Goal: Task Accomplishment & Management: Manage account settings

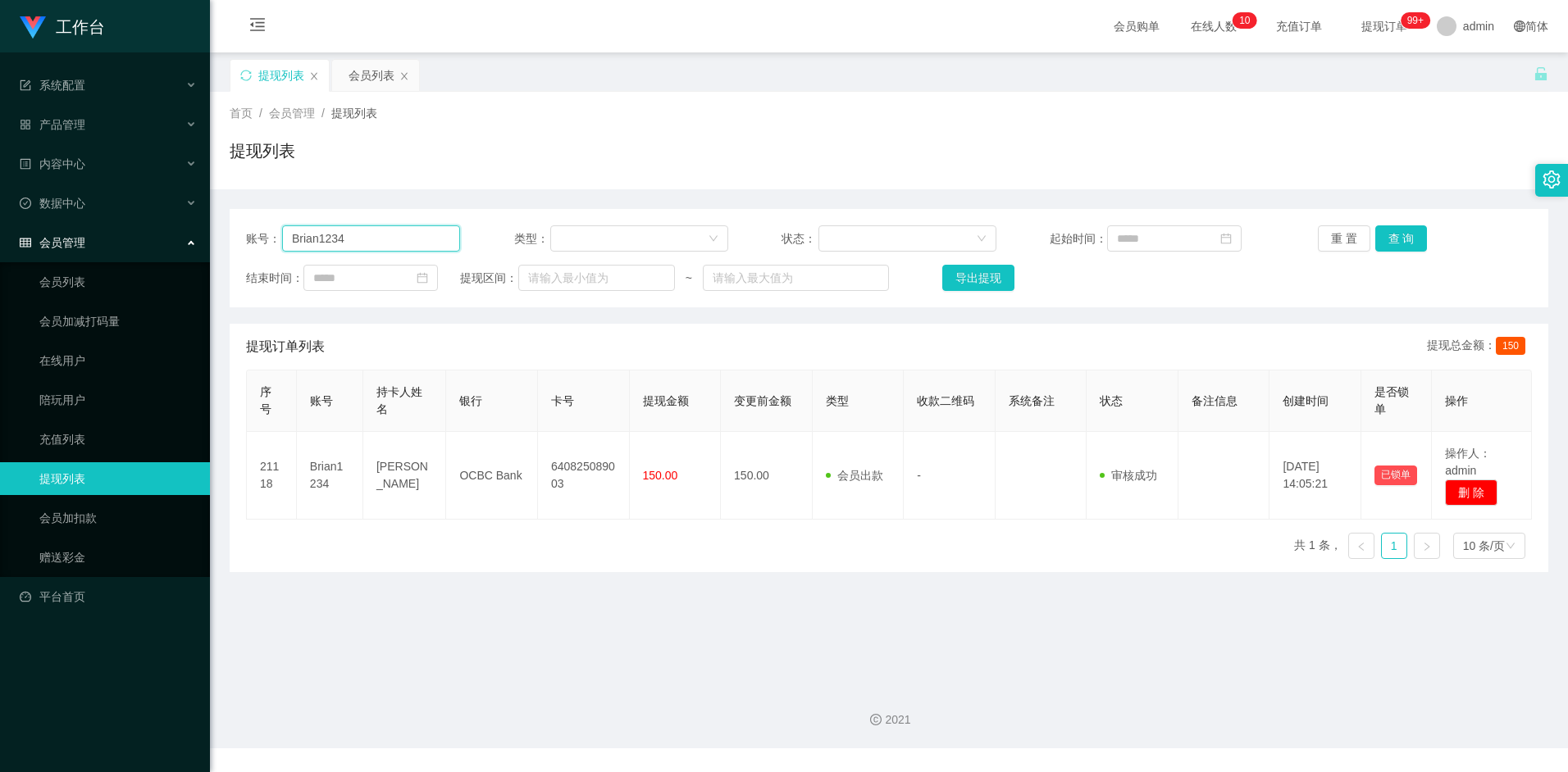
click at [364, 238] on input "Brian1234" at bounding box center [372, 238] width 178 height 26
click at [361, 234] on input "Brian1234" at bounding box center [372, 238] width 178 height 26
drag, startPoint x: 361, startPoint y: 234, endPoint x: 273, endPoint y: 240, distance: 88.2
click at [273, 240] on div "账号： Brian1234" at bounding box center [352, 238] width 214 height 26
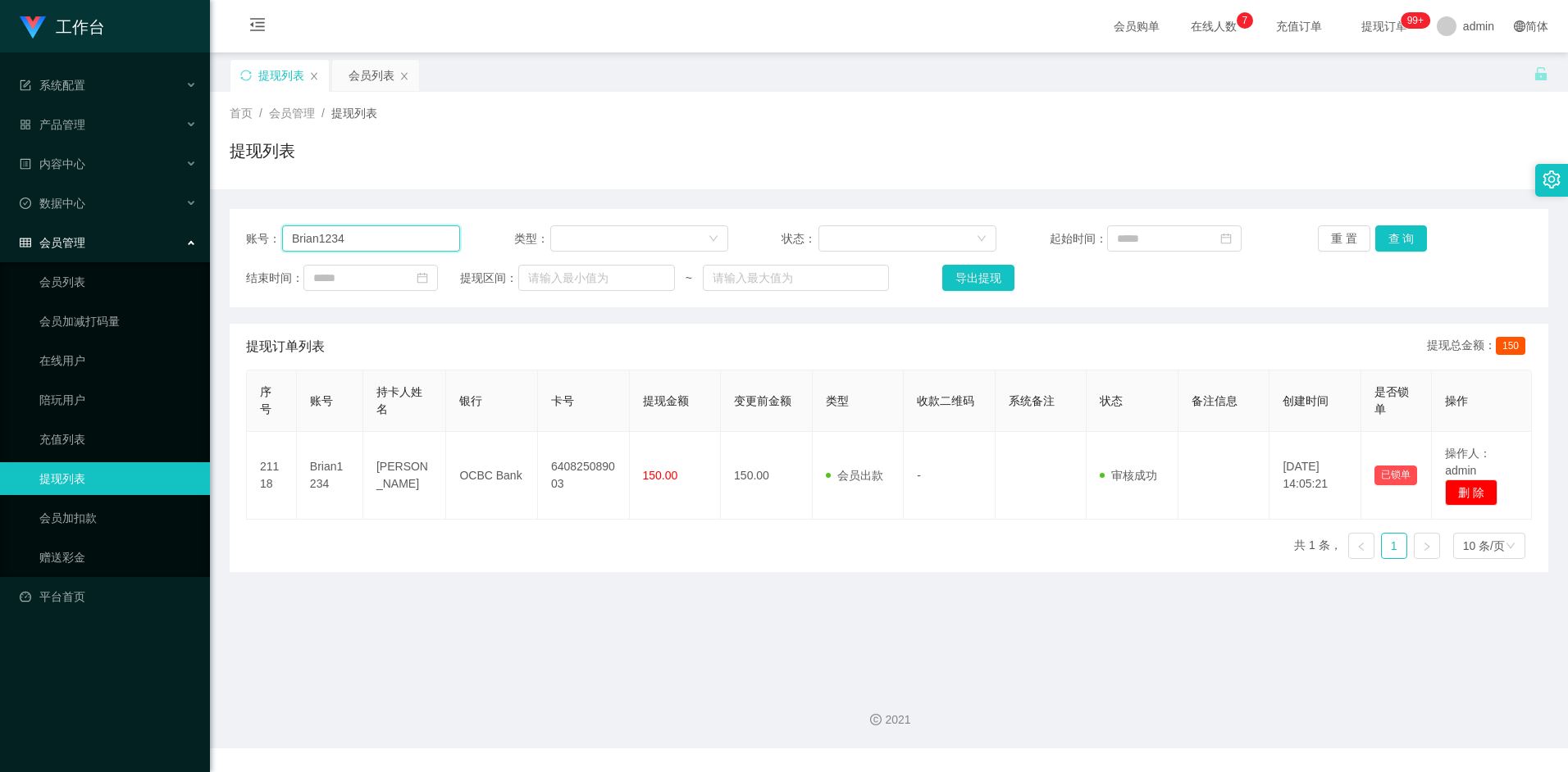
paste input "Darren66"
click at [1405, 237] on button "查 询" at bounding box center [1401, 238] width 53 height 26
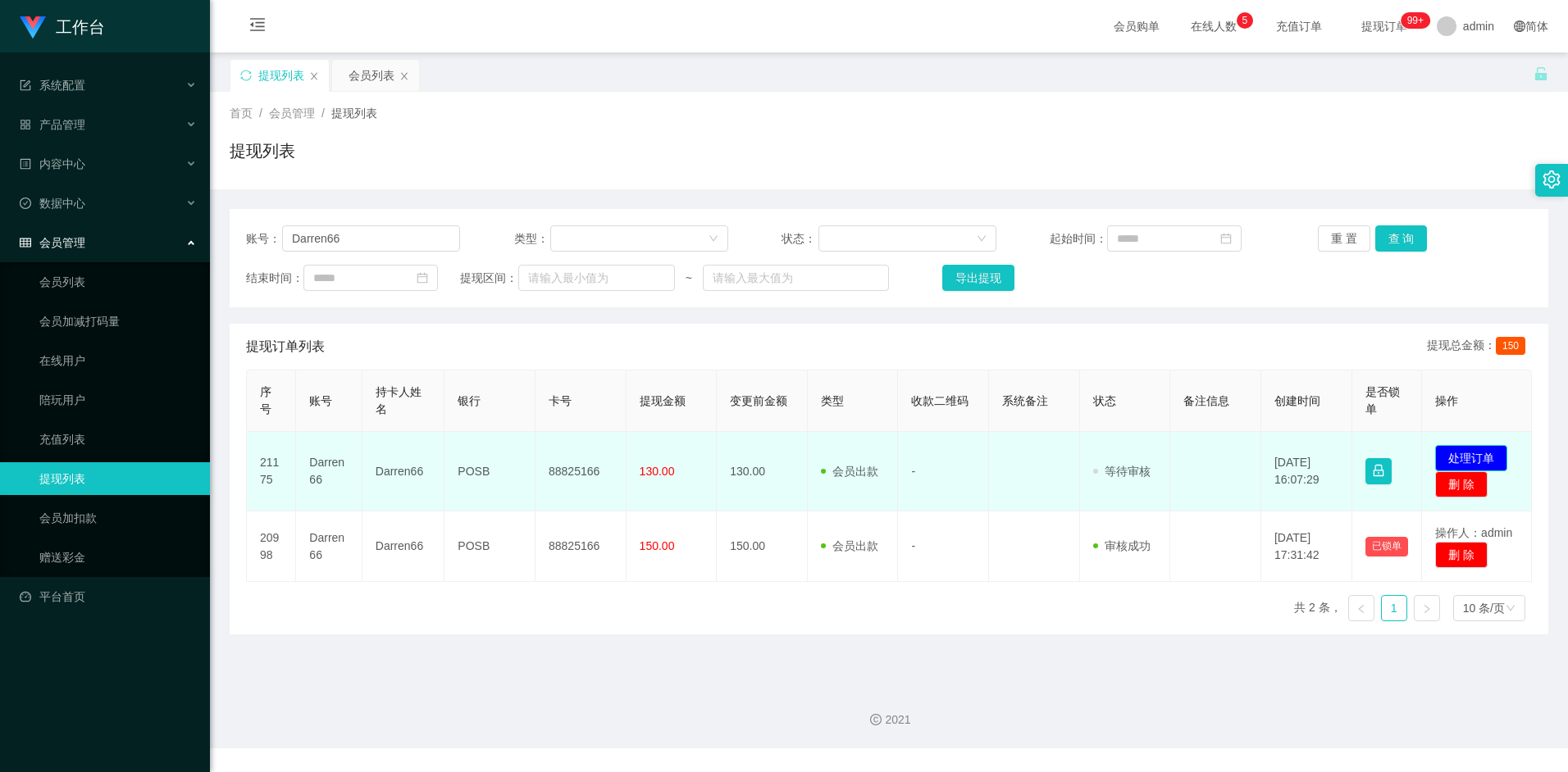
click at [1474, 447] on button "处理订单" at bounding box center [1470, 458] width 72 height 26
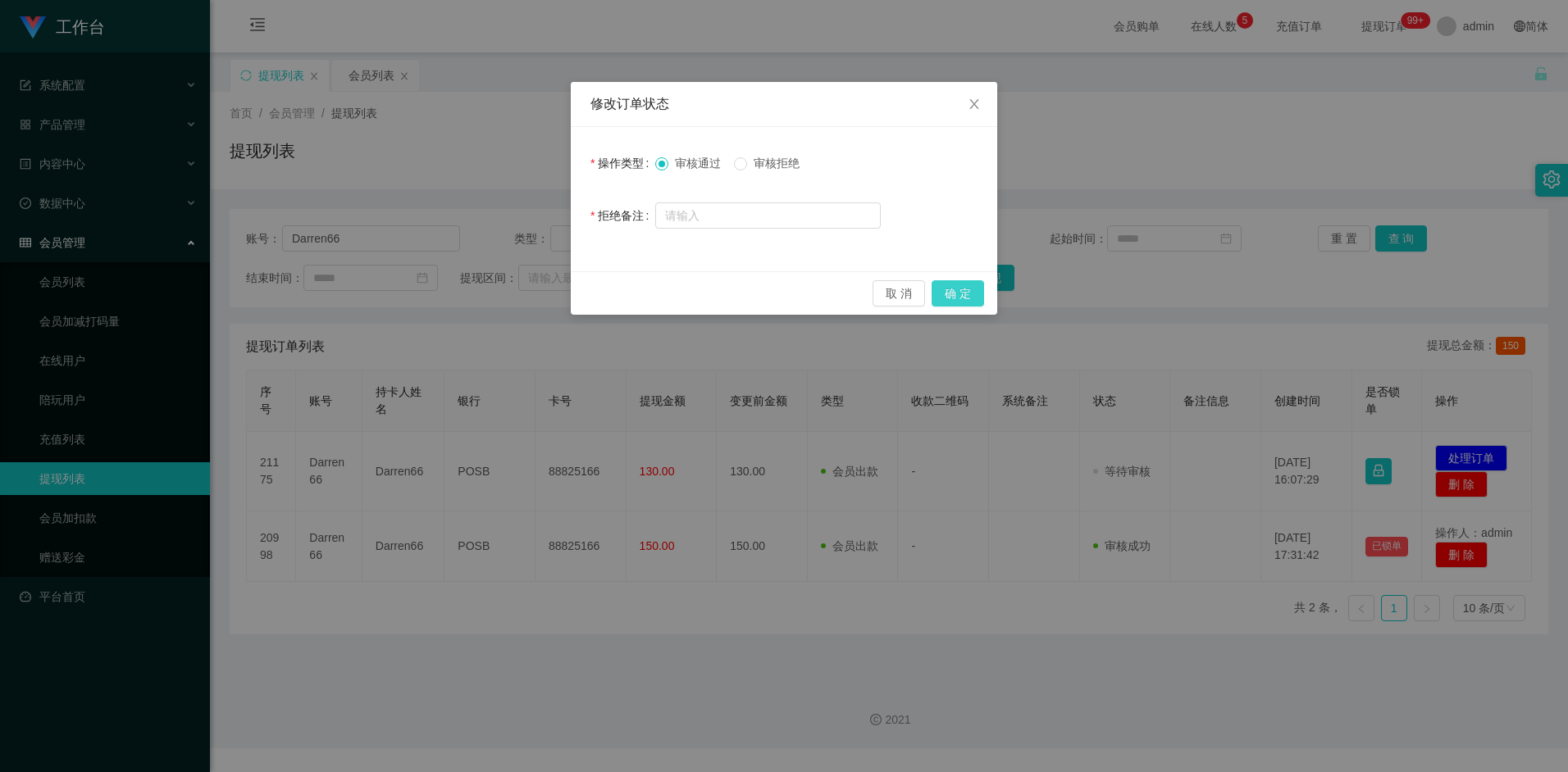
click at [952, 300] on button "确 定" at bounding box center [958, 293] width 53 height 26
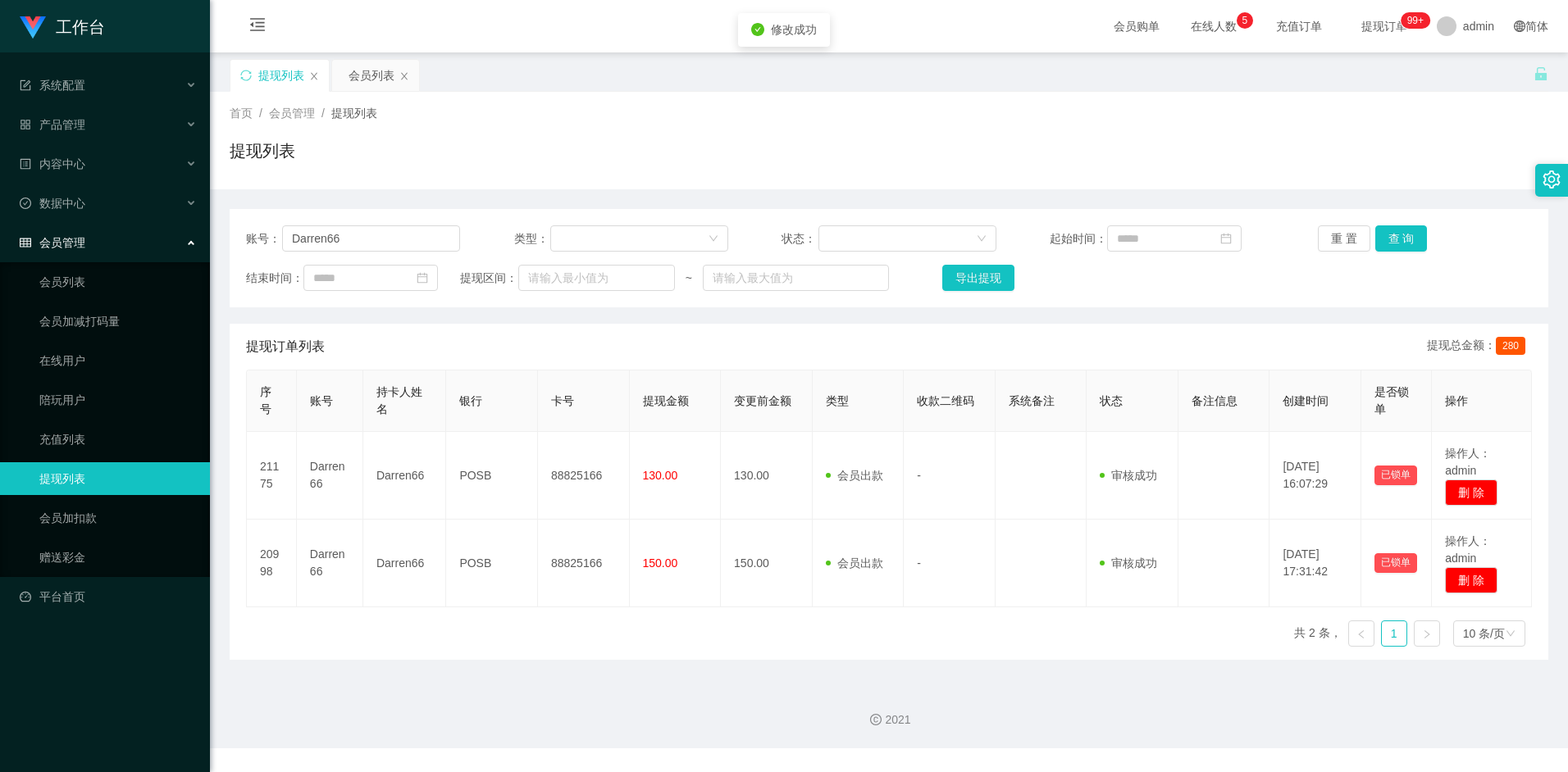
drag, startPoint x: 581, startPoint y: 362, endPoint x: 579, endPoint y: 391, distance: 29.1
click at [580, 368] on div "提现订单列表 提现总金额： 280" at bounding box center [889, 347] width 1285 height 46
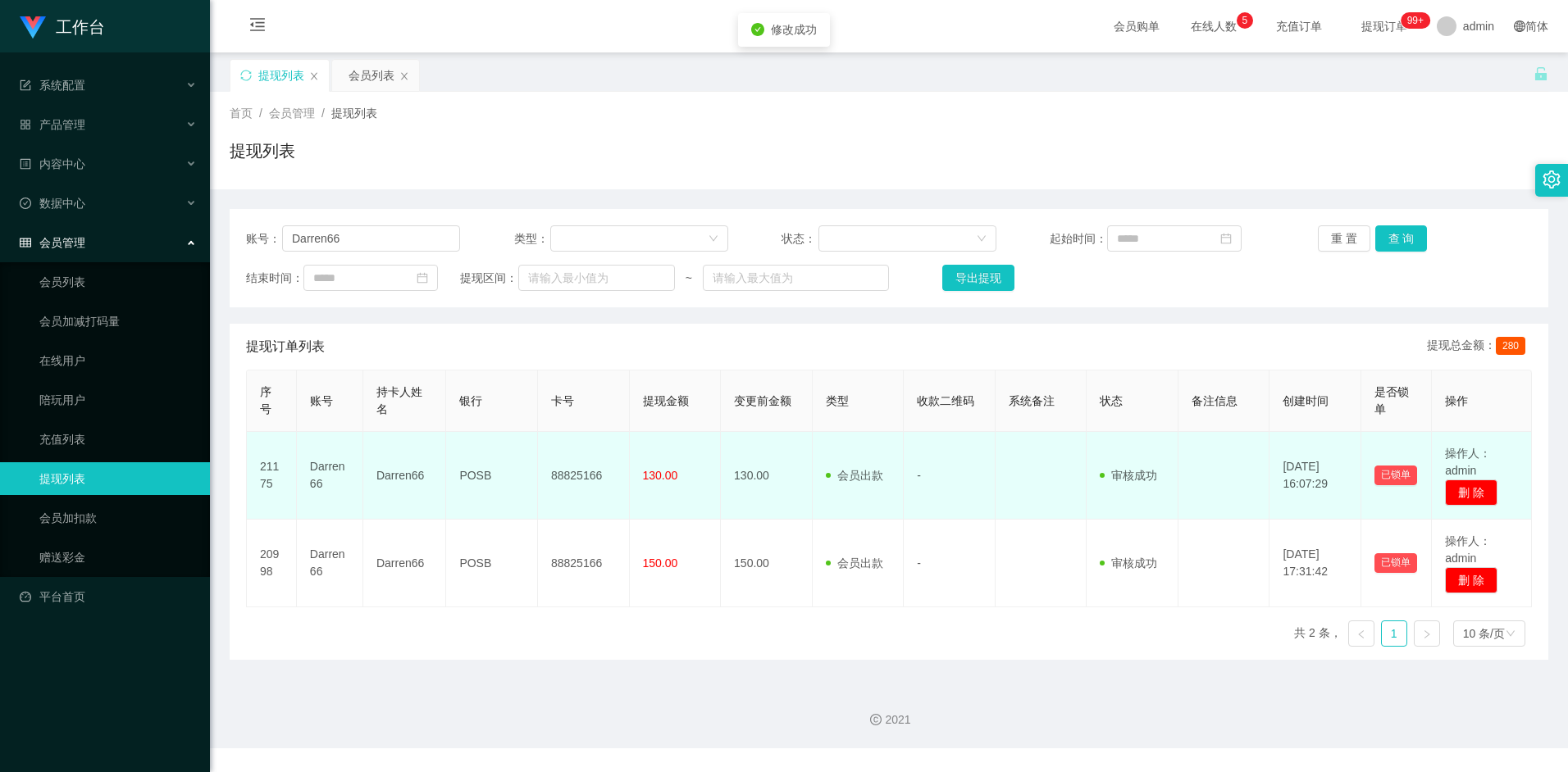
click at [570, 472] on td "88825166" at bounding box center [584, 476] width 92 height 88
copy td "88825166"
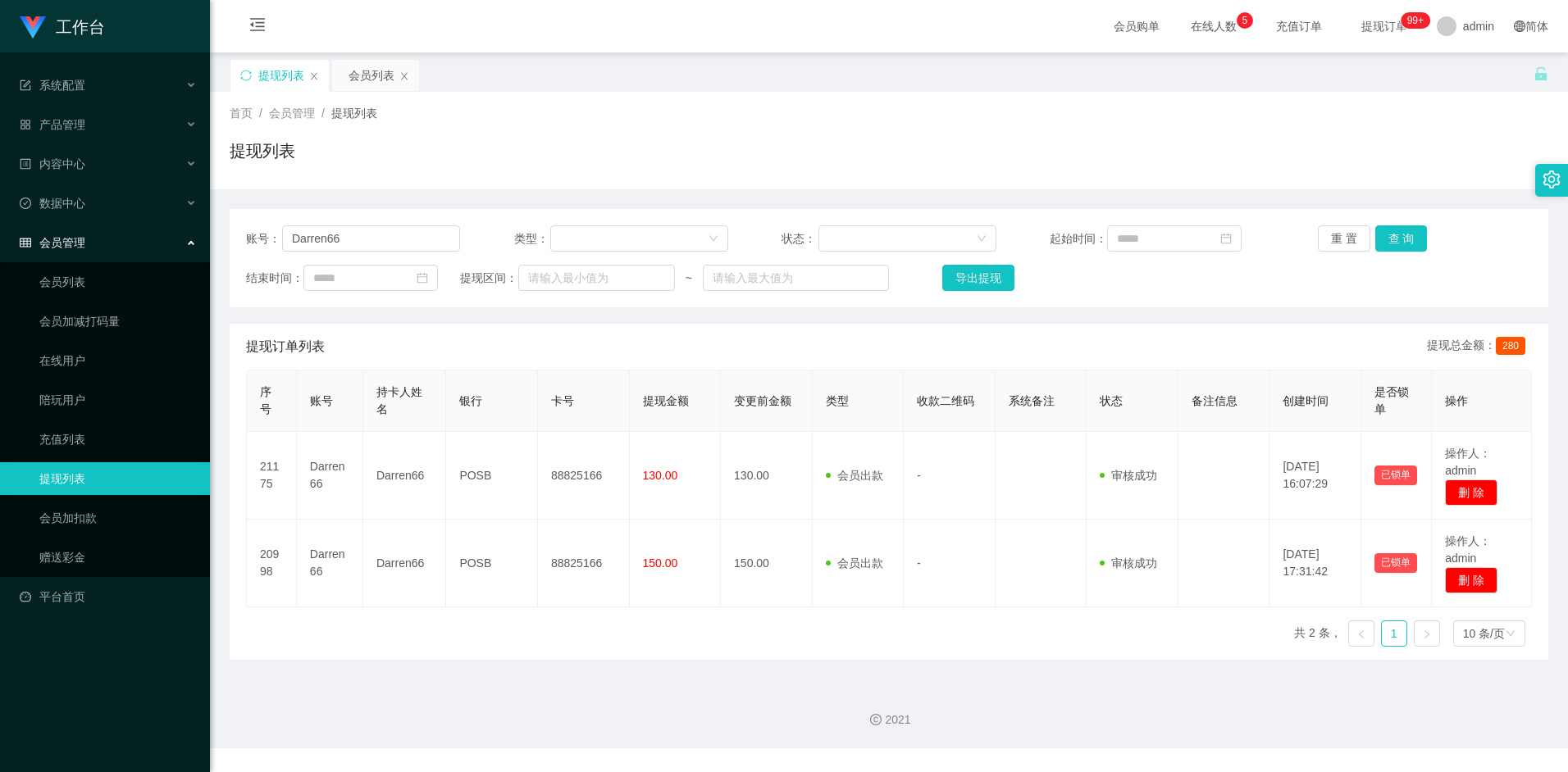
click at [386, 253] on div "账号： Darren66 类型： 状态： 起始时间： 重 置 查 询 结束时间： 提现区间： ~ 导出提现" at bounding box center [889, 258] width 1319 height 99
click at [385, 243] on input "Darren66" at bounding box center [372, 238] width 178 height 26
paste input "Brian1234"
drag, startPoint x: 1405, startPoint y: 242, endPoint x: 1391, endPoint y: 246, distance: 14.6
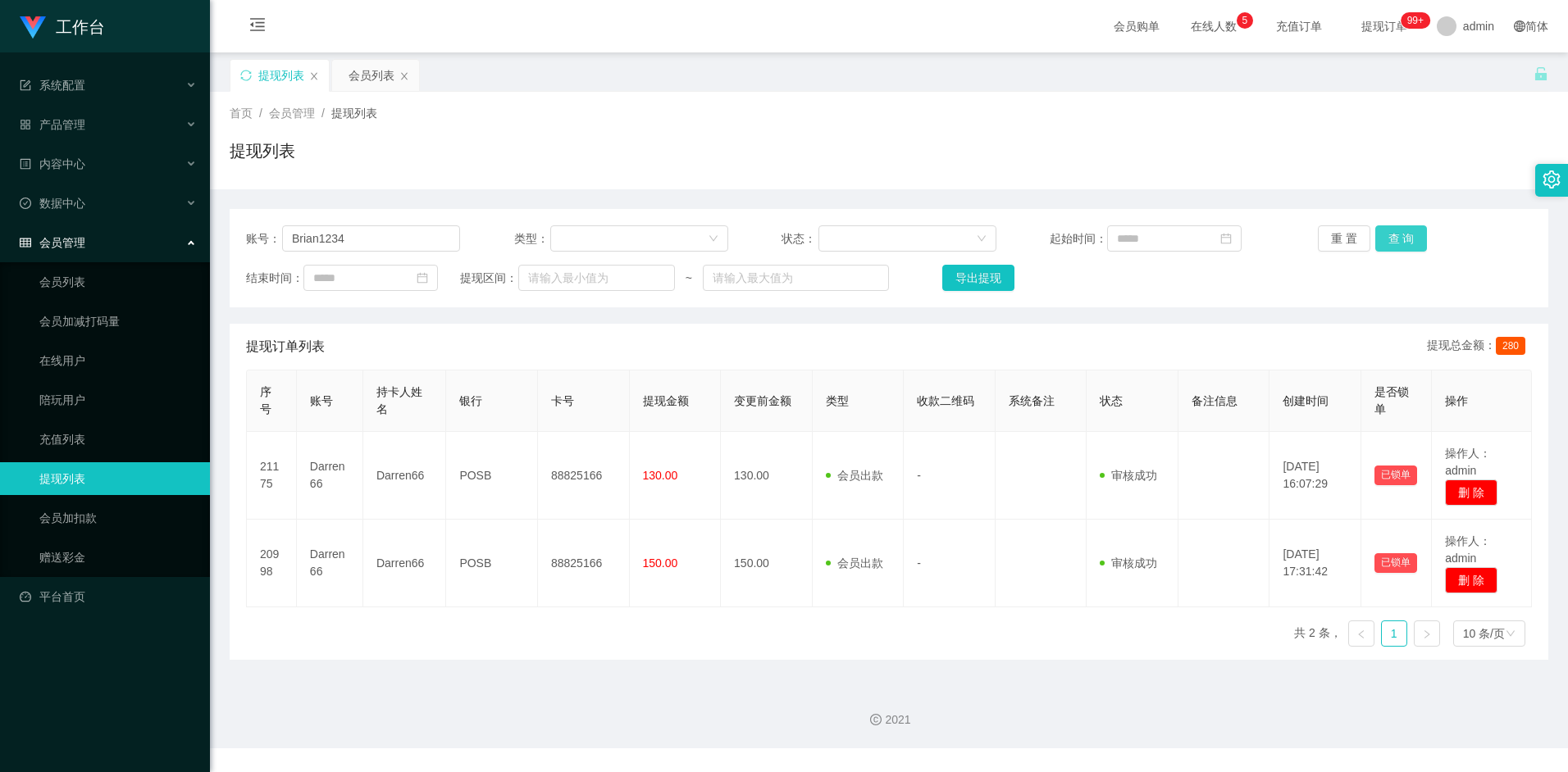
click at [1405, 242] on button "查 询" at bounding box center [1401, 238] width 53 height 26
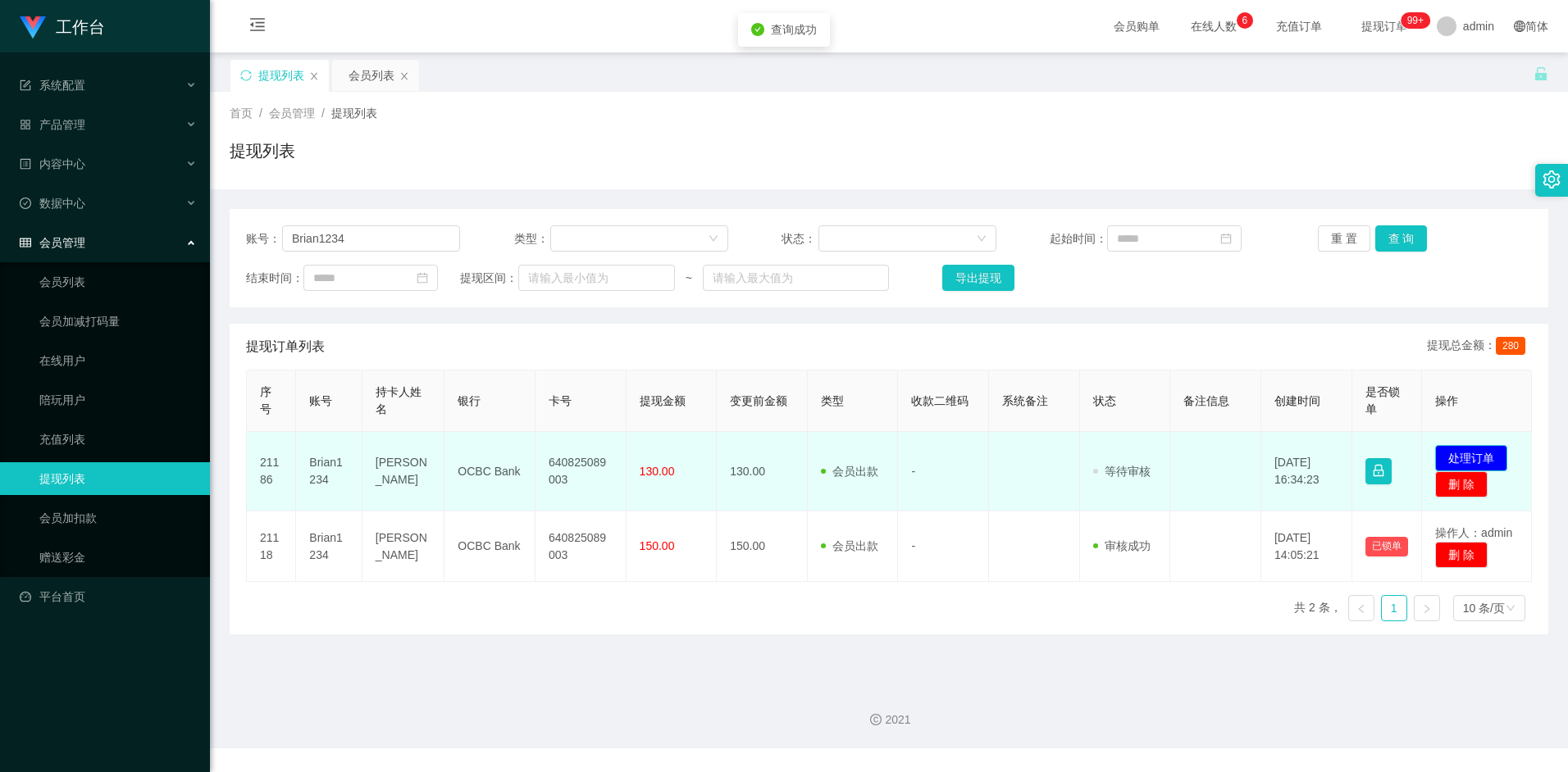
click at [1451, 452] on button "处理订单" at bounding box center [1470, 458] width 72 height 26
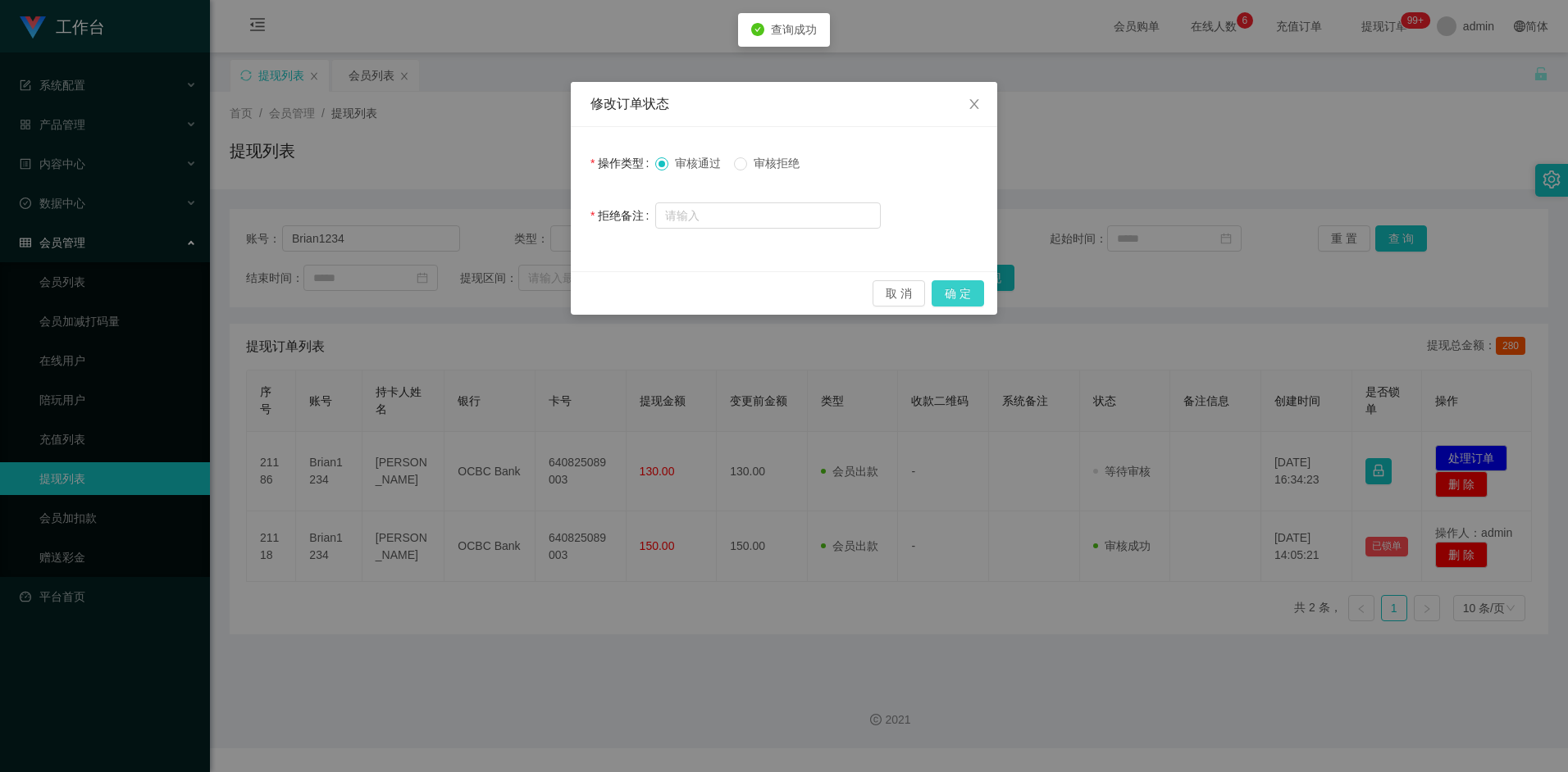
click at [959, 302] on button "确 定" at bounding box center [958, 293] width 53 height 26
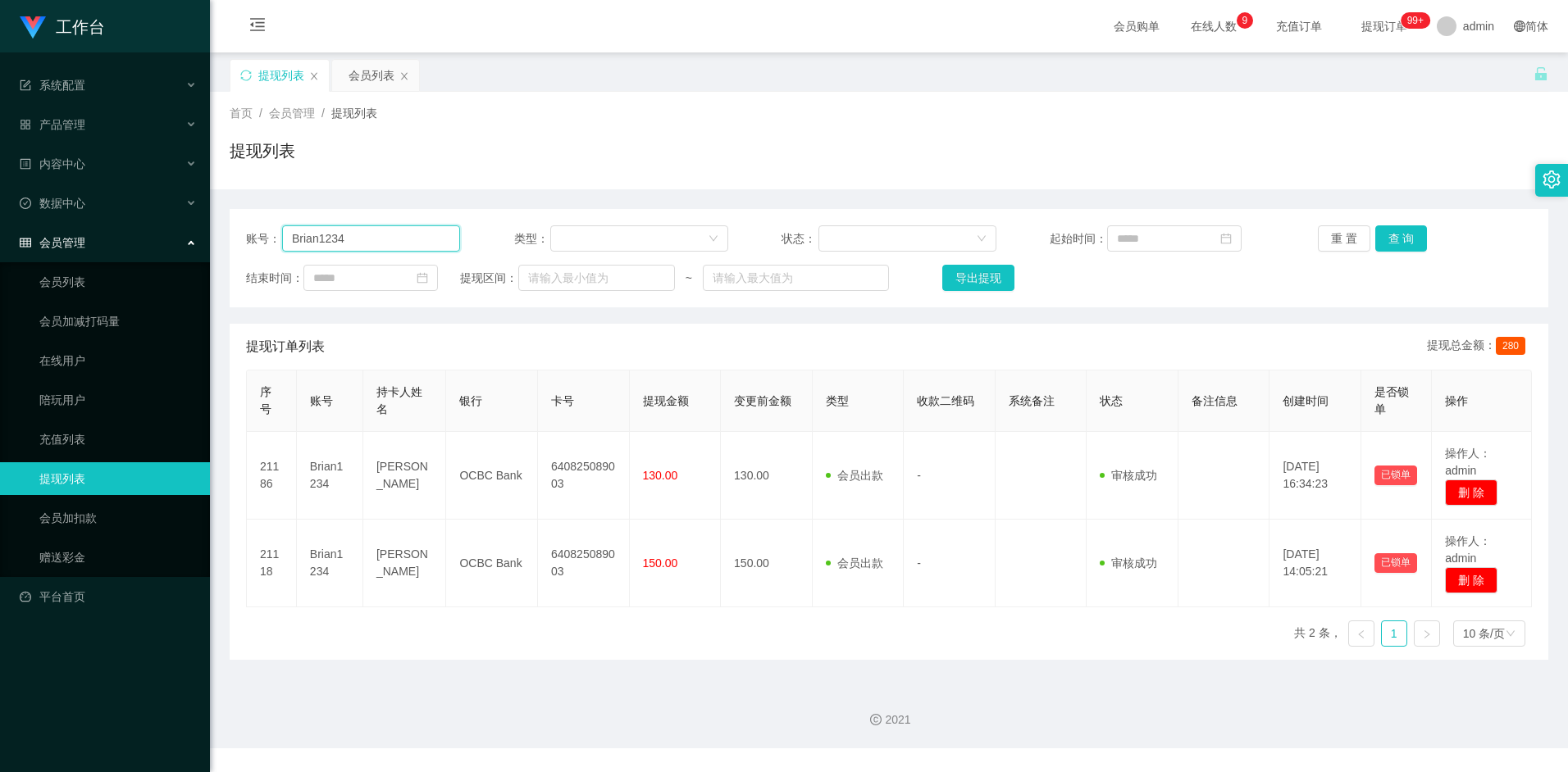
click at [378, 235] on input "Brian1234" at bounding box center [372, 238] width 178 height 26
paste input "jiezhi2611"
type input "jiezhi2611"
drag, startPoint x: 1398, startPoint y: 238, endPoint x: 1394, endPoint y: 252, distance: 14.6
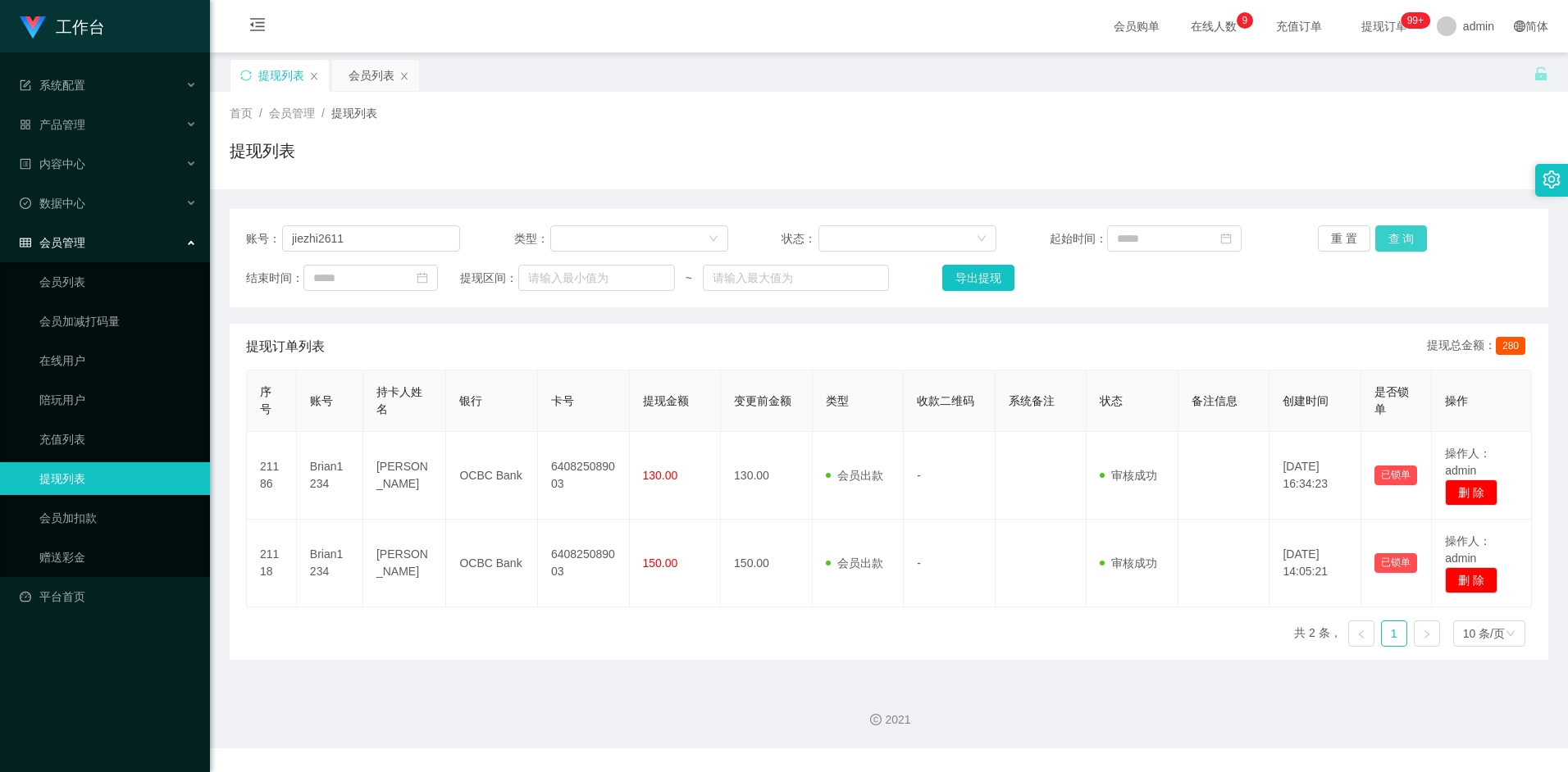
click at [1398, 238] on button "查 询" at bounding box center [1401, 238] width 53 height 26
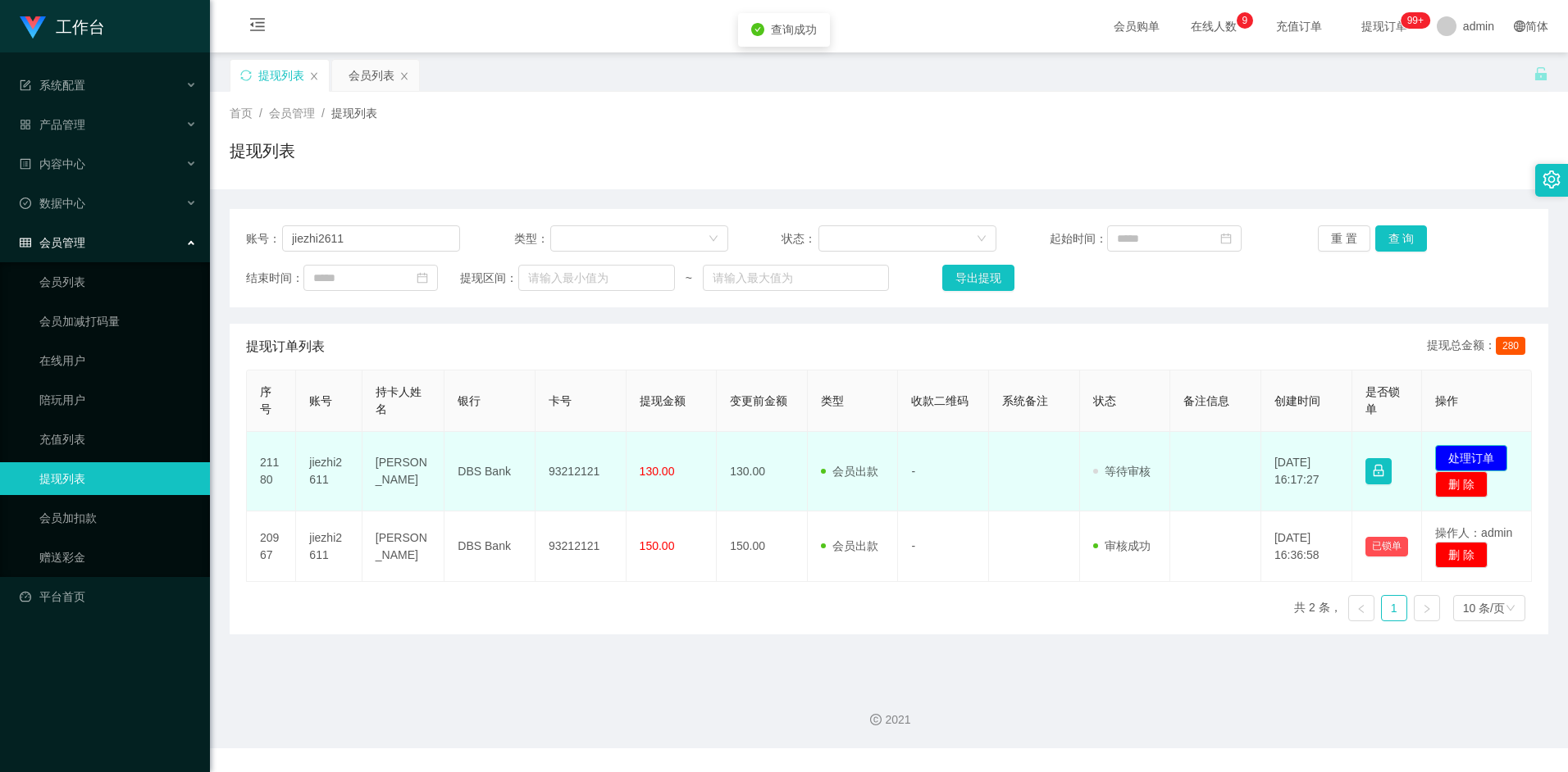
click at [1492, 457] on button "处理订单" at bounding box center [1470, 458] width 72 height 26
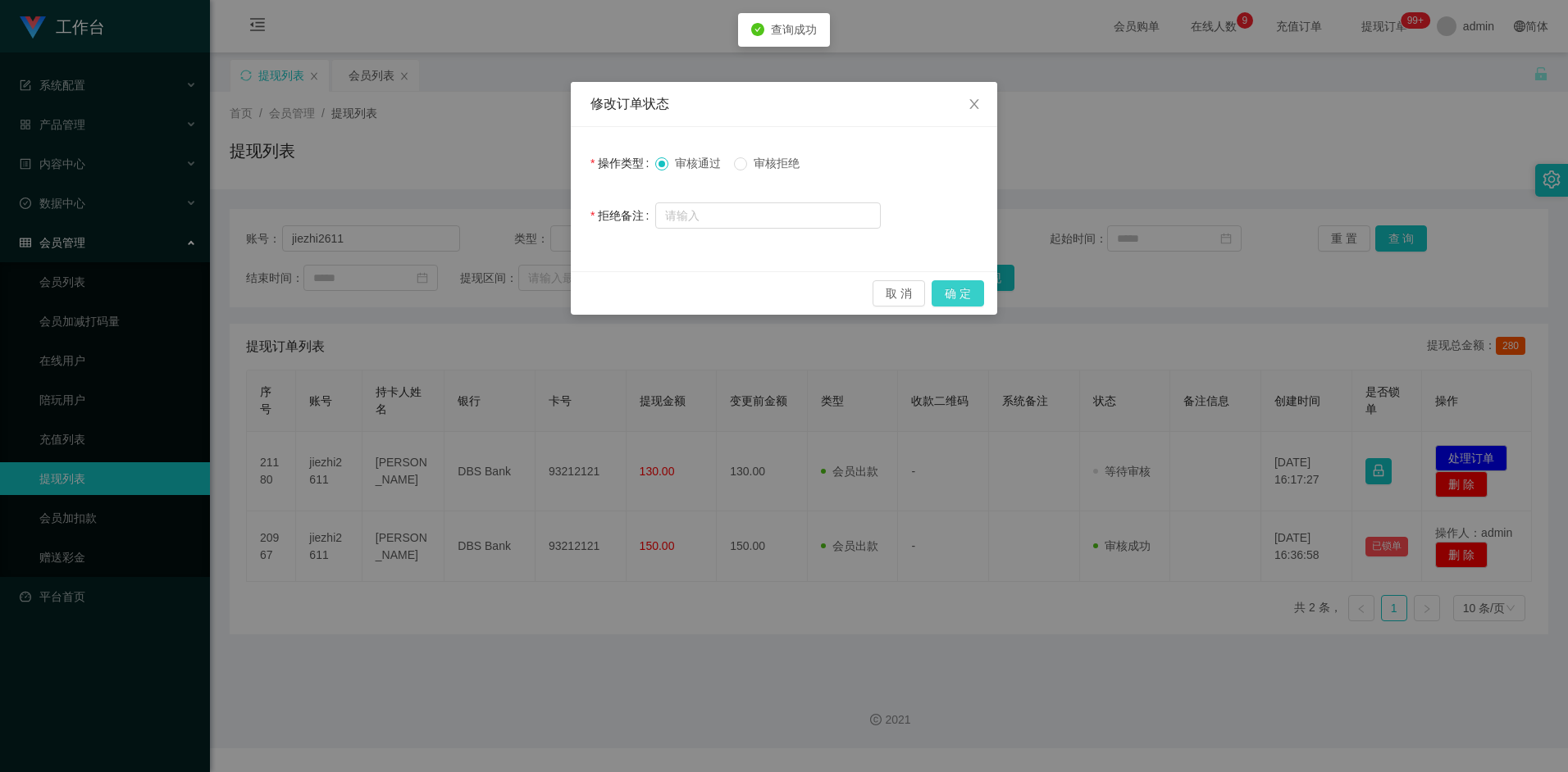
click at [969, 295] on button "确 定" at bounding box center [958, 293] width 53 height 26
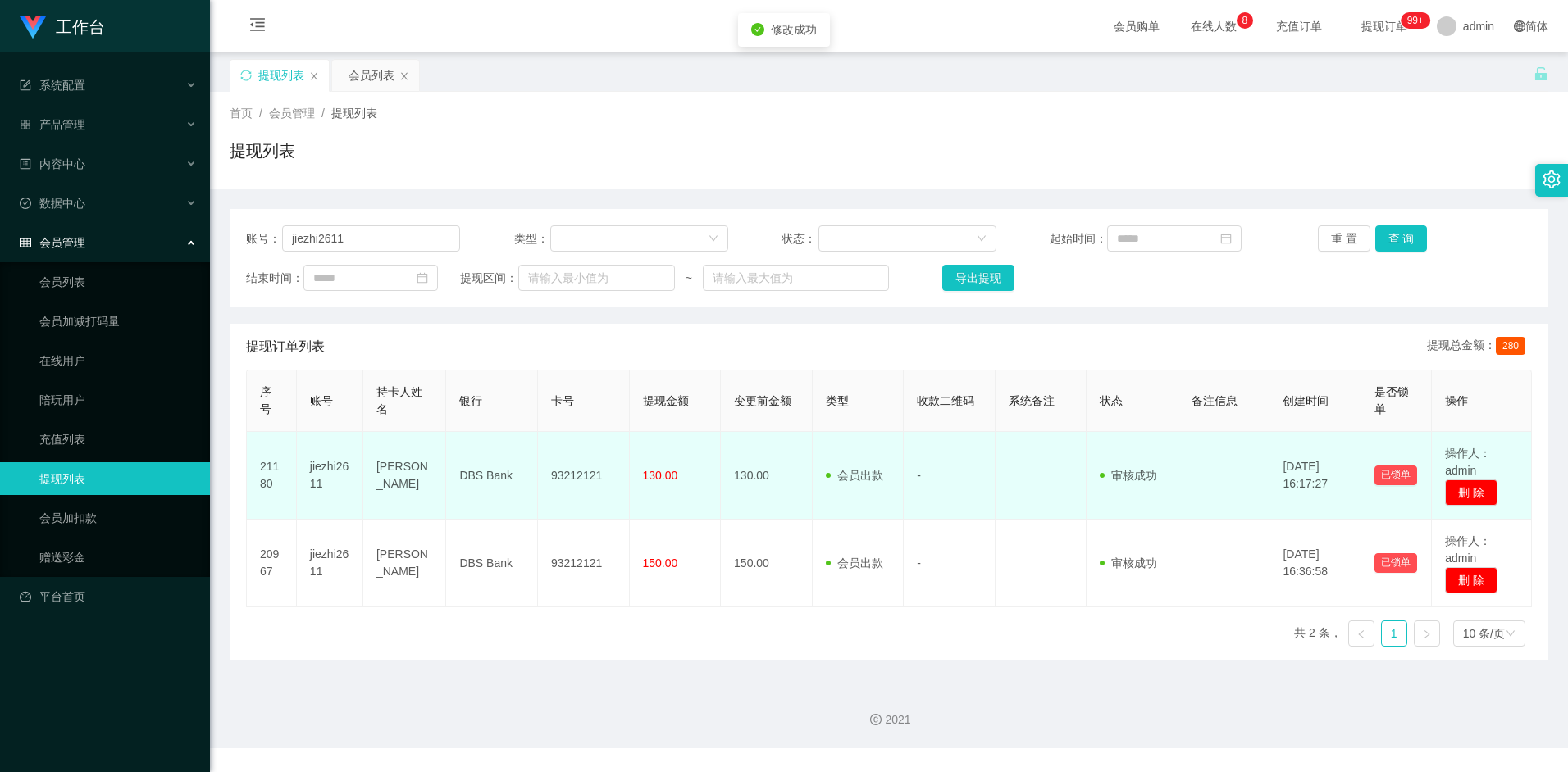
click at [978, 465] on td "-" at bounding box center [949, 476] width 92 height 88
click at [582, 479] on td "93212121" at bounding box center [584, 476] width 92 height 88
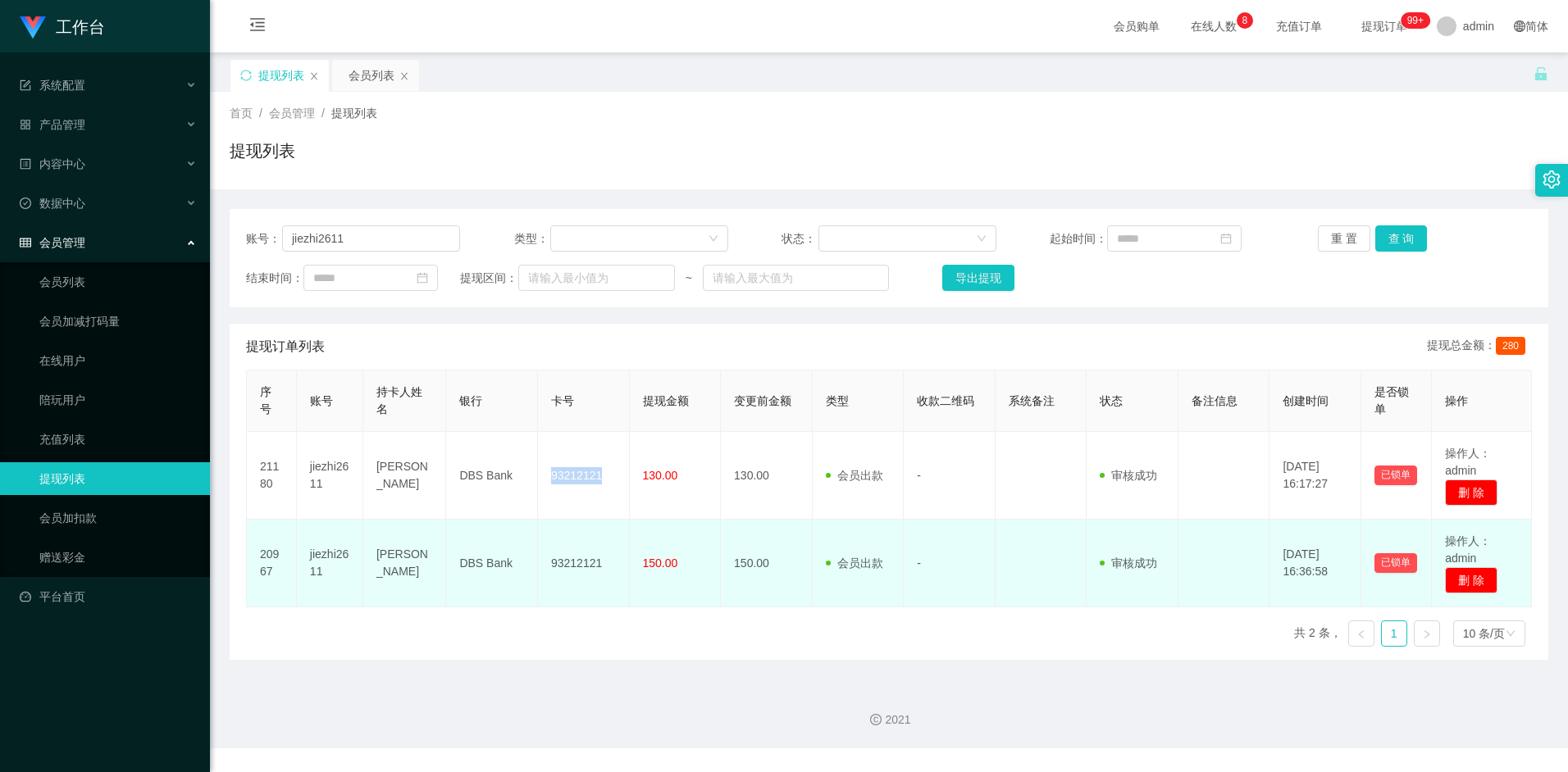
copy td "93212121"
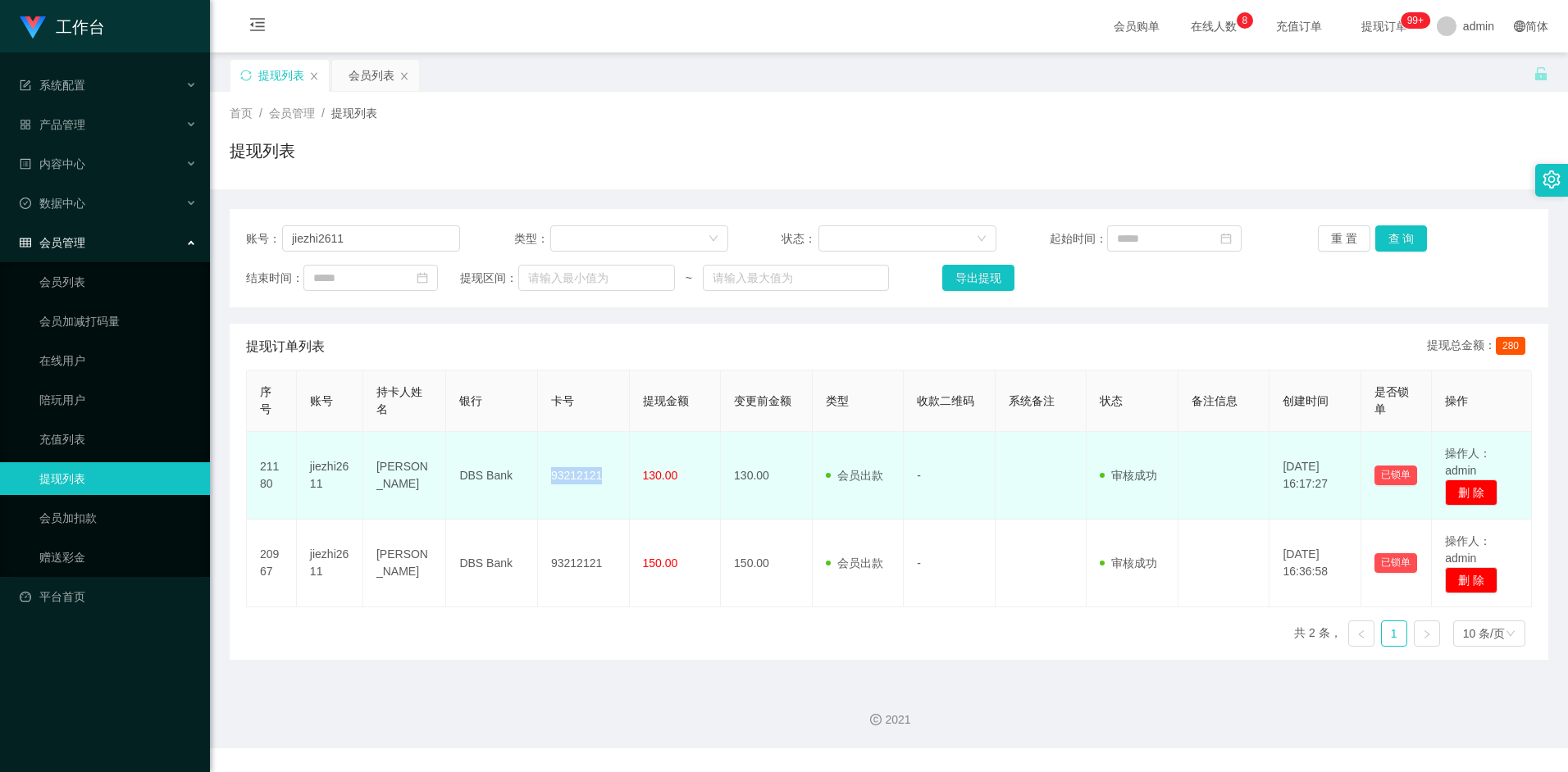
drag, startPoint x: 592, startPoint y: 465, endPoint x: 582, endPoint y: 479, distance: 17.2
click at [591, 466] on td "93212121" at bounding box center [584, 476] width 92 height 88
click at [582, 479] on td "93212121" at bounding box center [584, 476] width 92 height 88
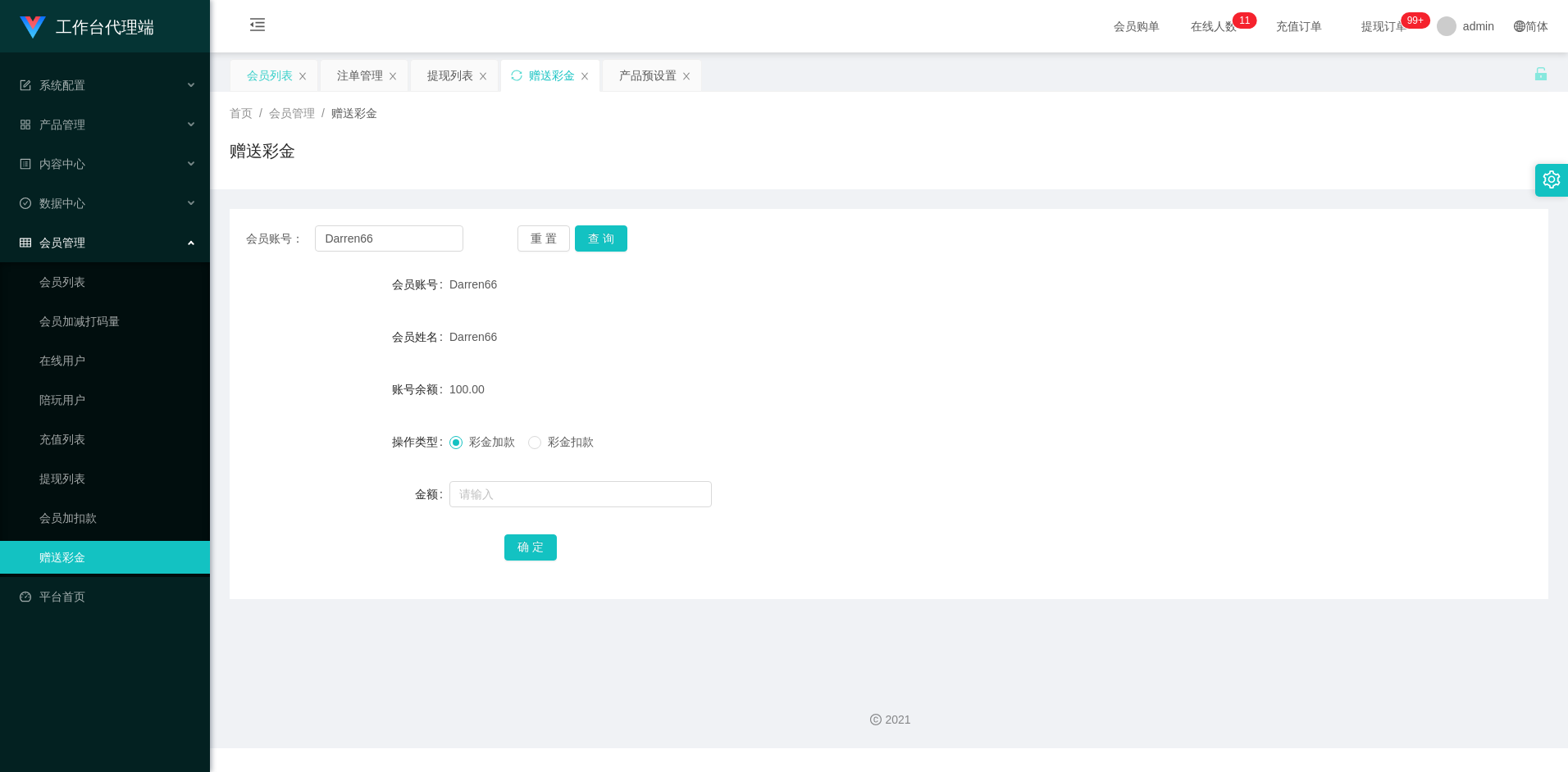
click at [272, 70] on div "会员列表" at bounding box center [270, 75] width 46 height 32
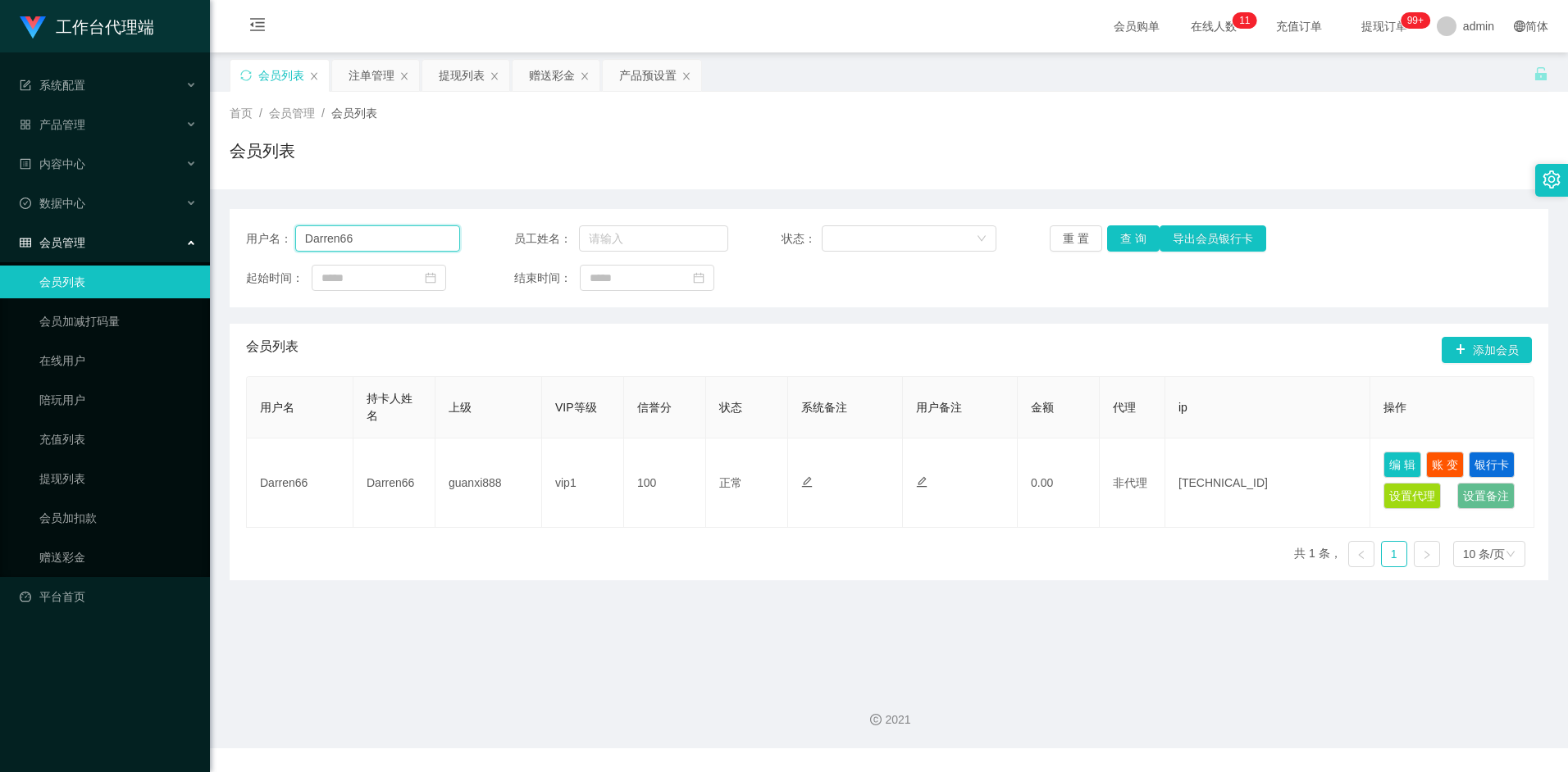
drag, startPoint x: 403, startPoint y: 242, endPoint x: 236, endPoint y: 234, distance: 167.2
click at [228, 234] on main "关闭左侧 关闭右侧 关闭其它 刷新页面 会员列表 注单管理 提现列表 赠送彩金 产品预设置 首页 / 会员管理 / 会员列表 / 会员列表 用户名： Darr…" at bounding box center [889, 362] width 1358 height 620
paste input "Brian1234"
type input "Brian1234"
click at [1134, 239] on button "查 询" at bounding box center [1133, 238] width 53 height 26
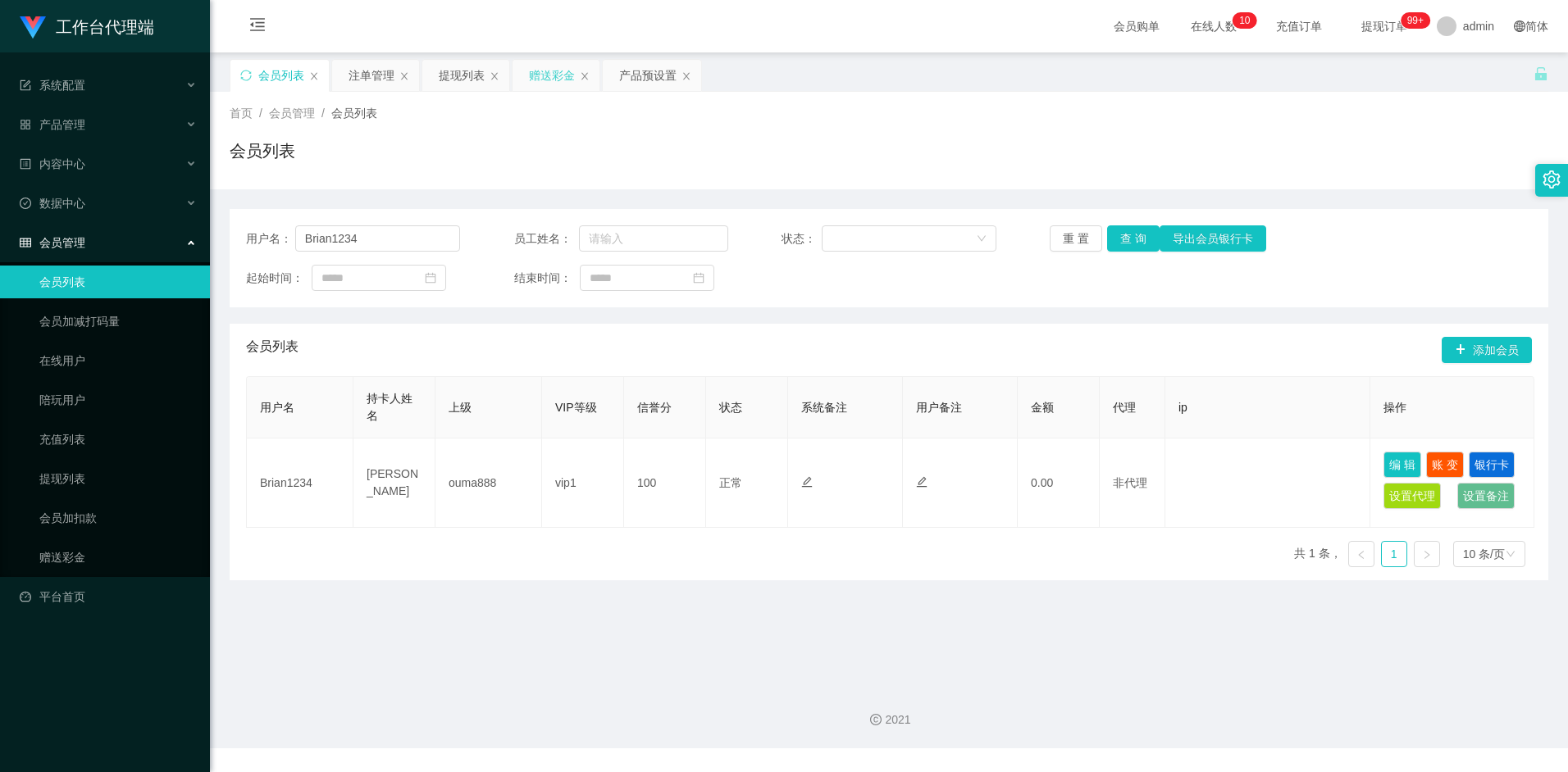
click at [543, 79] on div "赠送彩金" at bounding box center [552, 75] width 46 height 32
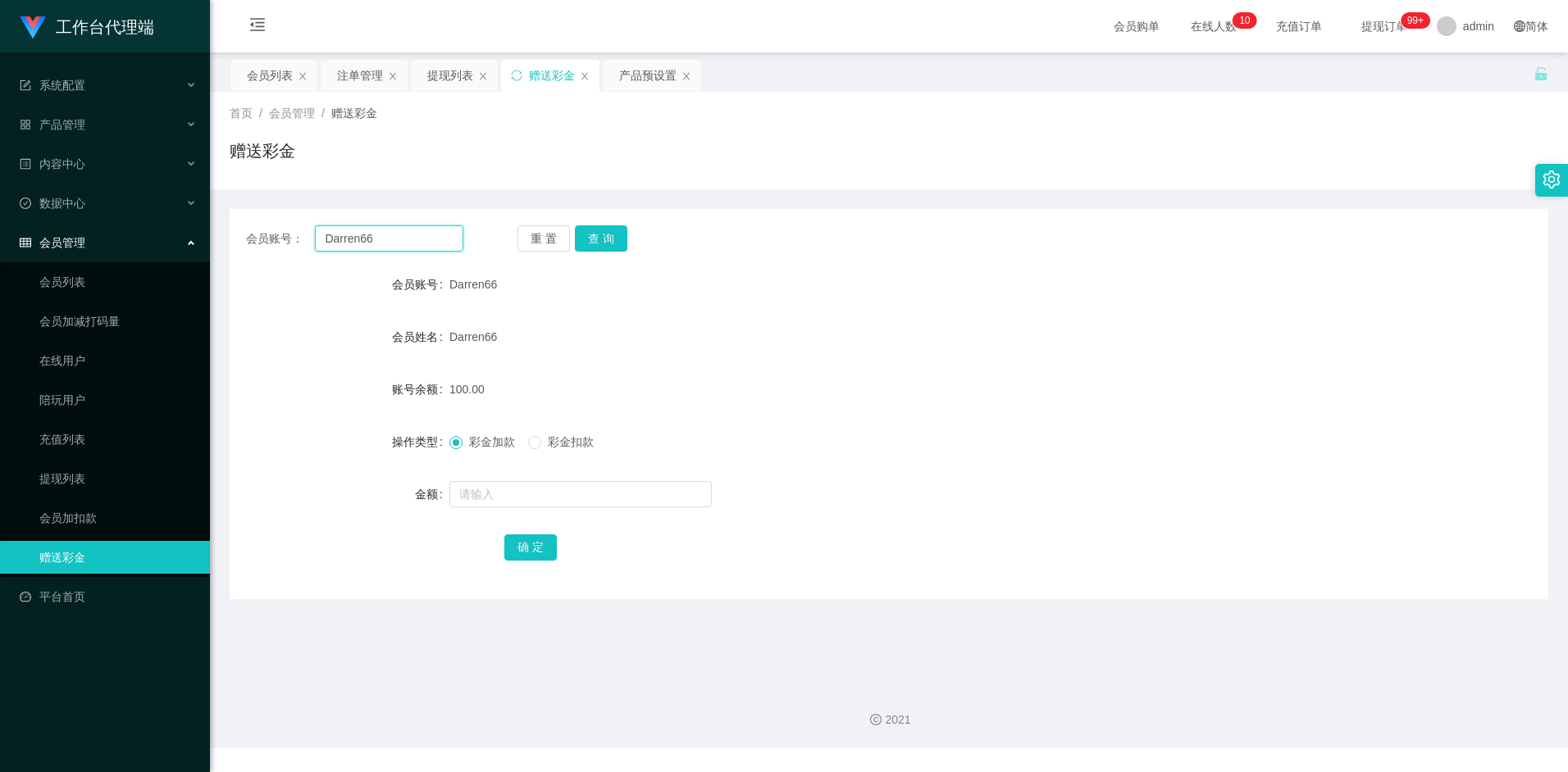
drag, startPoint x: 353, startPoint y: 239, endPoint x: 238, endPoint y: 235, distance: 115.1
click at [238, 235] on div "会员账号： Darren66 重 置 查 询" at bounding box center [889, 238] width 1319 height 26
paste input "Brian1234"
type input "Brian1234"
click at [617, 242] on button "查 询" at bounding box center [601, 238] width 53 height 26
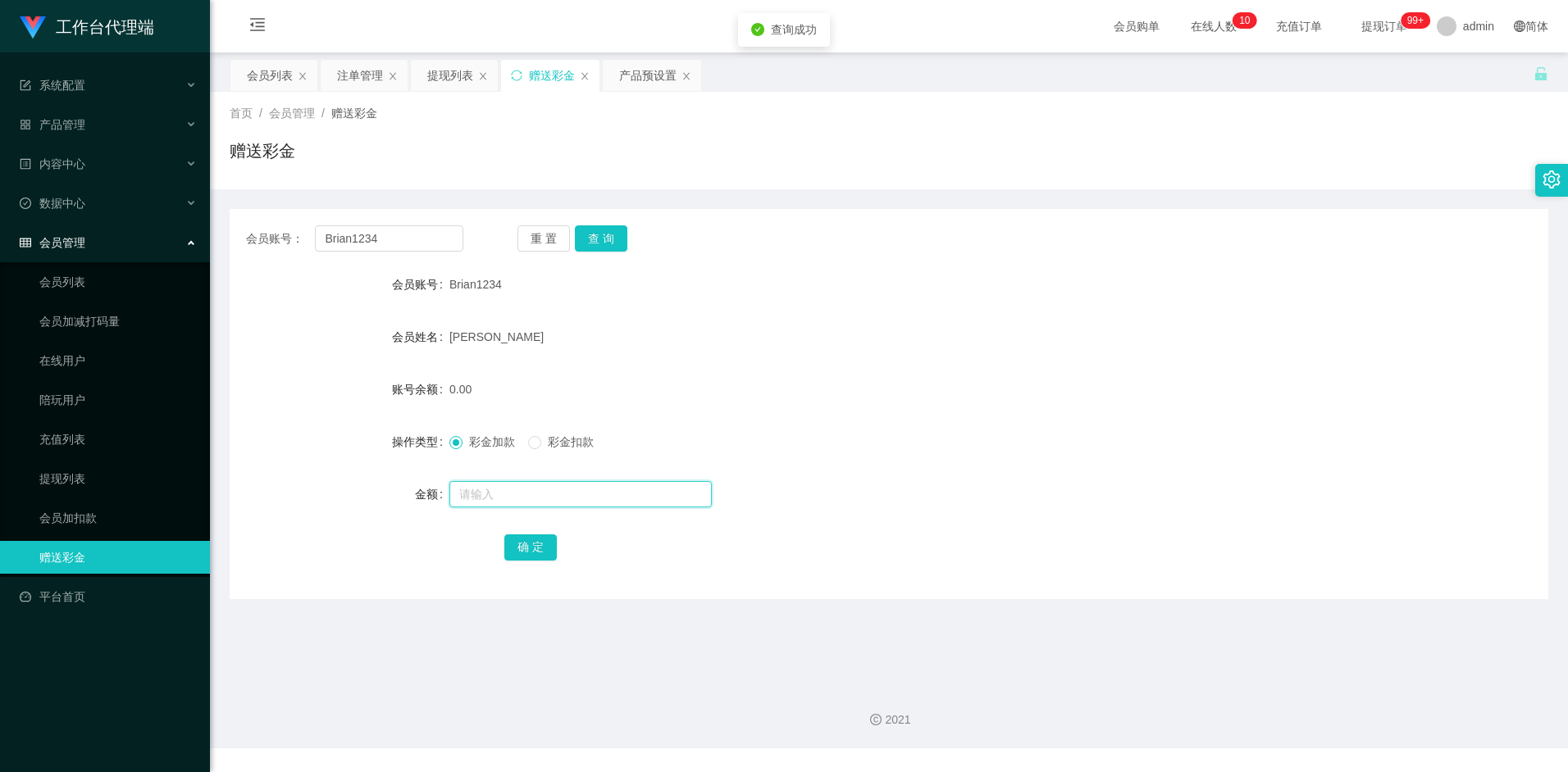
click at [489, 494] on input "text" at bounding box center [580, 494] width 262 height 26
type input "100"
click at [517, 549] on button "确 定" at bounding box center [531, 547] width 53 height 26
click at [994, 339] on div "[PERSON_NAME]" at bounding box center [833, 337] width 769 height 33
